Goal: Task Accomplishment & Management: Manage account settings

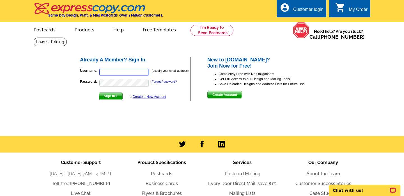
type input "[PERSON_NAME][EMAIL_ADDRESS][PERSON_NAME][DOMAIN_NAME]"
click at [143, 72] on input "[PERSON_NAME][EMAIL_ADDRESS][PERSON_NAME][DOMAIN_NAME]" at bounding box center [123, 72] width 49 height 7
click at [164, 58] on h2 "Already A Member? Sign In." at bounding box center [135, 60] width 110 height 6
click at [109, 97] on span "Sign In" at bounding box center [110, 96] width 23 height 7
